Goal: Find specific page/section: Find specific page/section

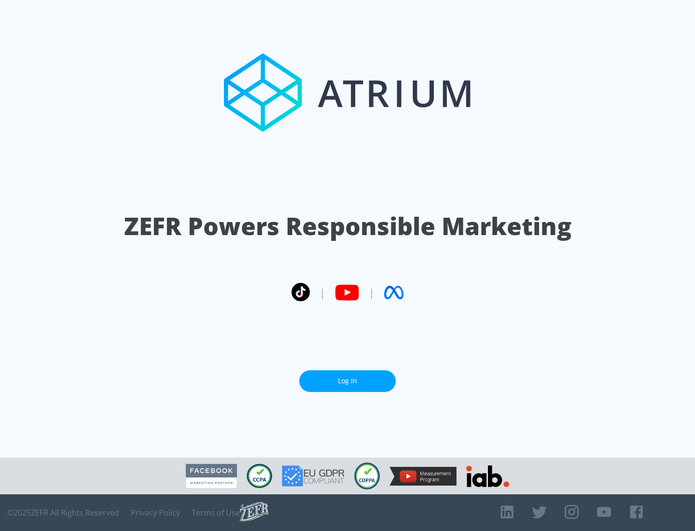
click at [347, 377] on link "Log In" at bounding box center [347, 381] width 96 height 22
